Goal: Check status

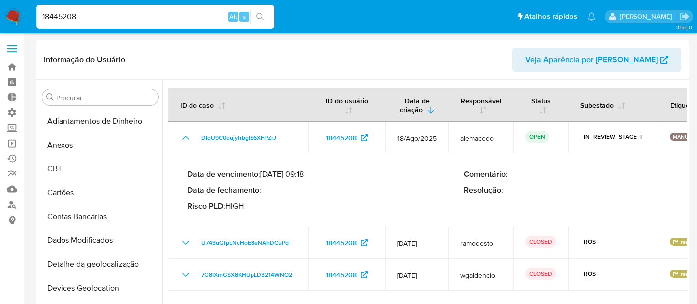
select select "10"
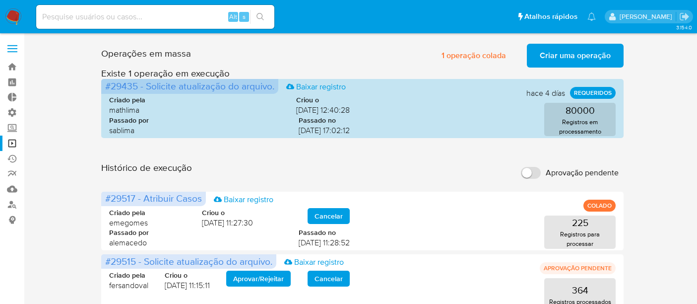
scroll to position [55, 0]
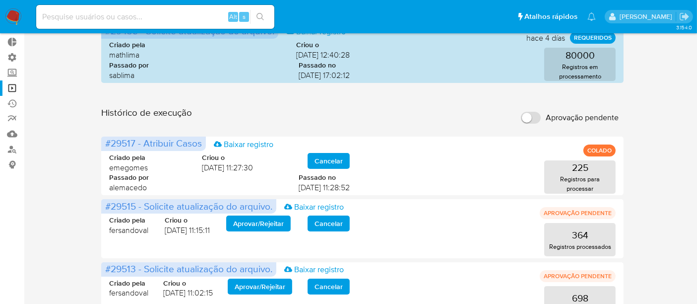
click at [88, 16] on input at bounding box center [155, 16] width 238 height 13
paste input "6syWoeiB9QroiuD67NhS0Qq6"
type input "6syWoeiB9QroiuD67NhS0Qq6"
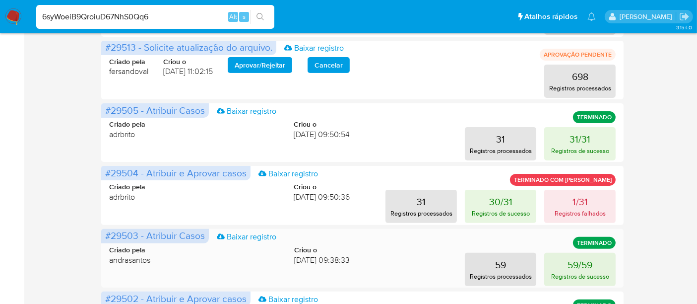
scroll to position [331, 0]
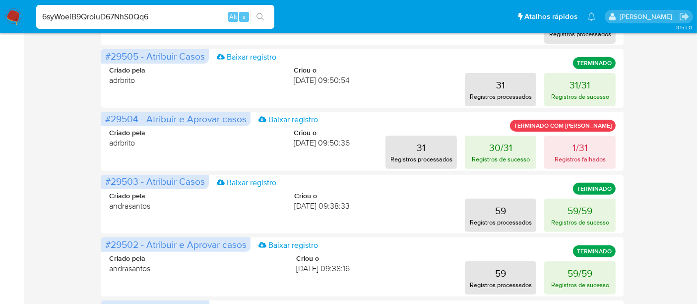
click at [32, 141] on main "3.154.0" at bounding box center [348, 95] width 697 height 853
click at [687, 75] on div "Operações em massa 1 operação colada Criar uma operação Só pode haver no máximo…" at bounding box center [363, 112] width 654 height 807
click at [582, 145] on p "1/31" at bounding box center [580, 147] width 15 height 14
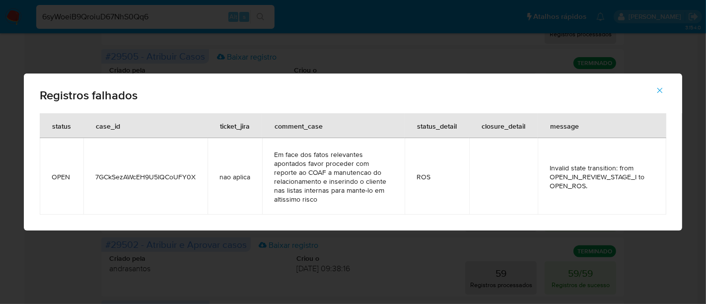
click at [659, 91] on icon "button" at bounding box center [659, 90] width 5 height 5
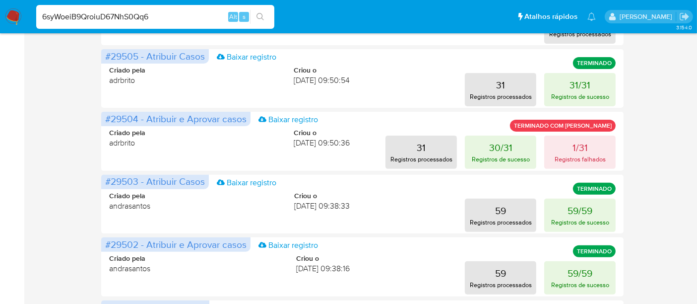
scroll to position [275, 0]
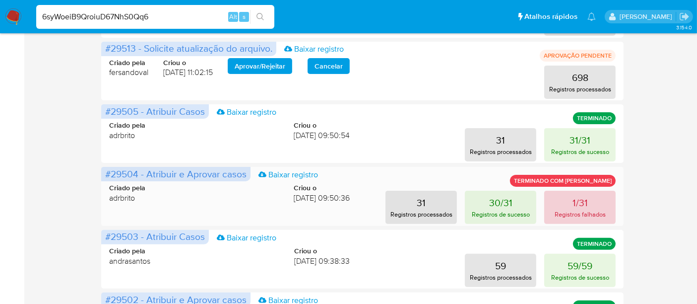
click at [596, 205] on button "1/31 Registros falhados" at bounding box center [579, 207] width 71 height 33
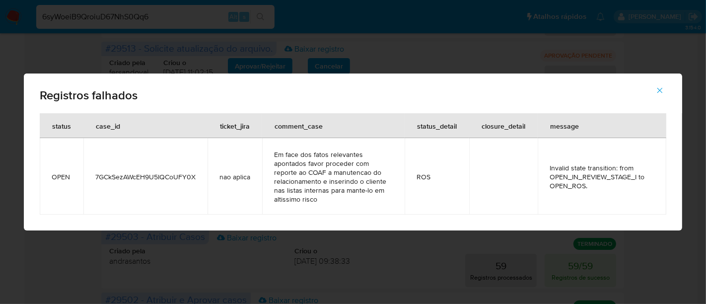
click at [658, 90] on icon "button" at bounding box center [659, 90] width 9 height 9
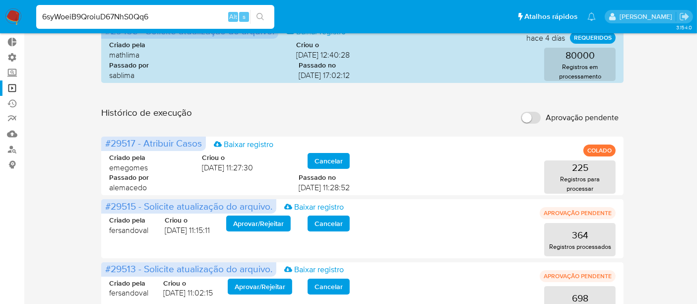
scroll to position [0, 0]
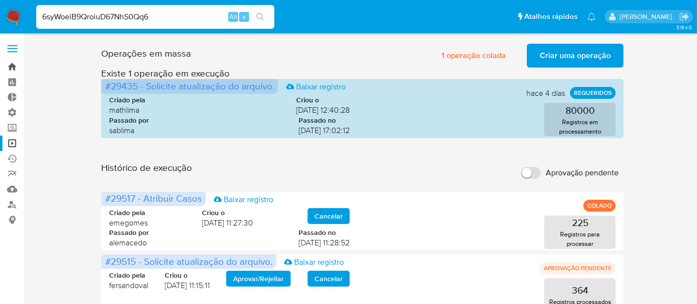
click at [16, 63] on link "Bandeja" at bounding box center [59, 66] width 118 height 15
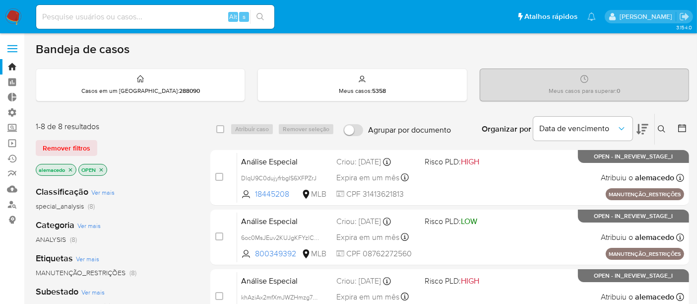
click at [74, 17] on input at bounding box center [155, 16] width 238 height 13
click at [93, 142] on button "Remover filtros" at bounding box center [67, 148] width 62 height 16
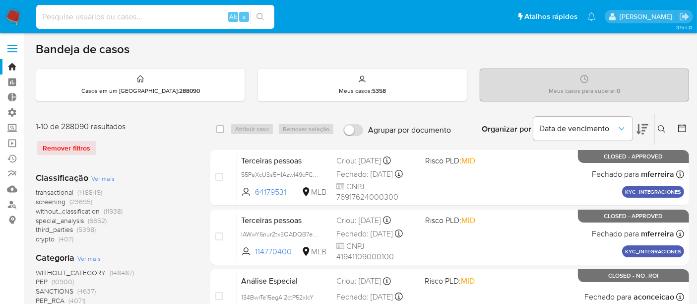
click at [83, 19] on input at bounding box center [155, 16] width 238 height 13
paste input "6syWoeiB9QroiuD67NhS0Qq6"
type input "6syWoeiB9QroiuD67NhS0Qq6"
click at [256, 19] on button "search-icon" at bounding box center [260, 17] width 20 height 14
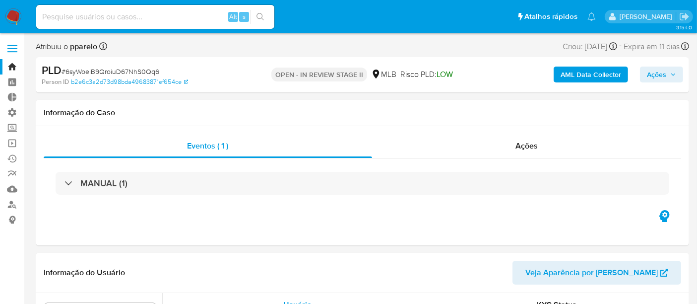
scroll to position [443, 0]
select select "10"
